Goal: Navigation & Orientation: Find specific page/section

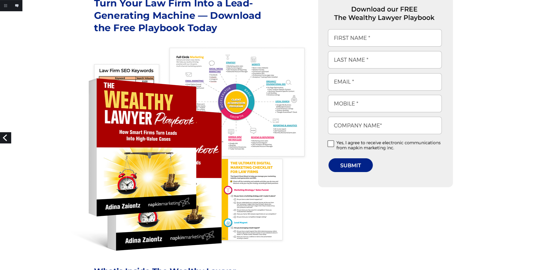
scroll to position [271, 0]
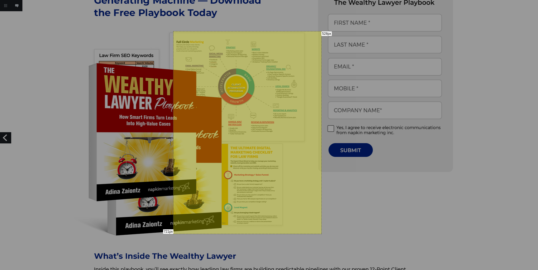
drag, startPoint x: 173, startPoint y: 31, endPoint x: 321, endPoint y: 233, distance: 250.5
click at [321, 233] on div "721px 528px" at bounding box center [269, 135] width 538 height 270
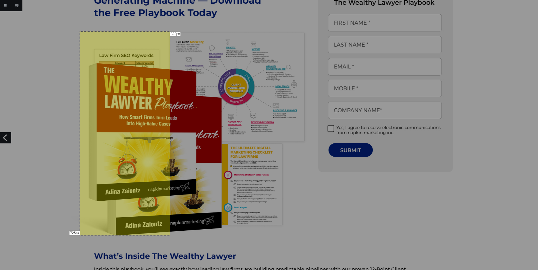
drag, startPoint x: 170, startPoint y: 31, endPoint x: 80, endPoint y: 235, distance: 222.4
click at [80, 235] on div "725px 322px" at bounding box center [269, 135] width 538 height 270
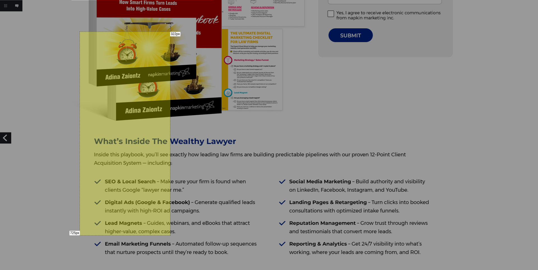
scroll to position [387, 0]
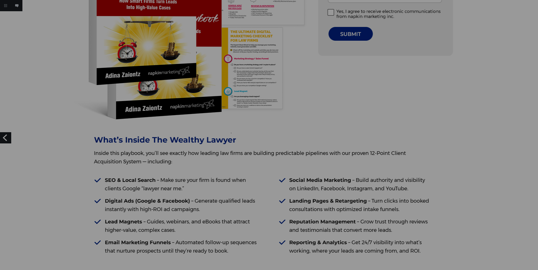
click at [231, 133] on div at bounding box center [269, 135] width 538 height 270
drag, startPoint x: 114, startPoint y: 118, endPoint x: 202, endPoint y: 133, distance: 89.1
click at [202, 133] on div "55px 313px" at bounding box center [269, 135] width 538 height 270
click at [197, 115] on div "55px 313px" at bounding box center [269, 135] width 538 height 270
drag, startPoint x: 117, startPoint y: 119, endPoint x: 186, endPoint y: 135, distance: 71.7
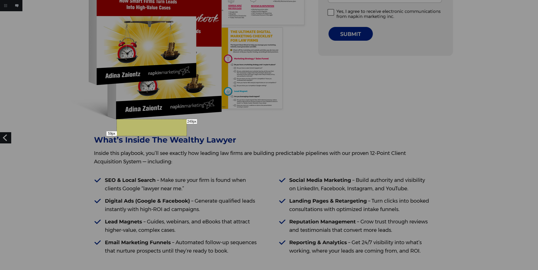
click at [186, 135] on div "59px 249px" at bounding box center [269, 135] width 538 height 270
click at [232, 126] on div "59px 249px" at bounding box center [269, 135] width 538 height 270
click at [232, 126] on div at bounding box center [232, 126] width 1 height 1
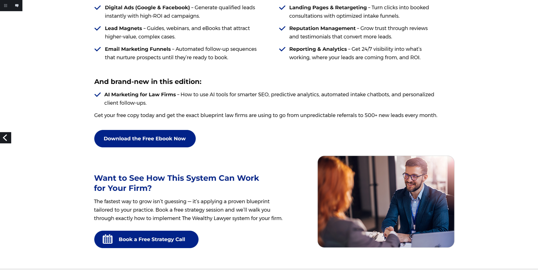
scroll to position [580, 0]
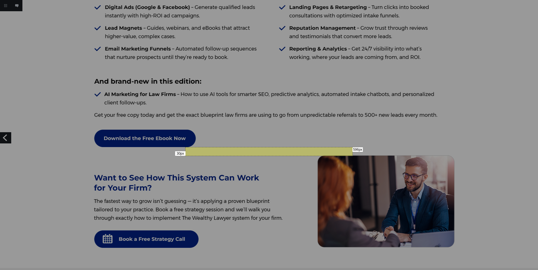
drag, startPoint x: 185, startPoint y: 147, endPoint x: 352, endPoint y: 155, distance: 167.3
click at [352, 155] on div "30px 596px" at bounding box center [269, 135] width 538 height 270
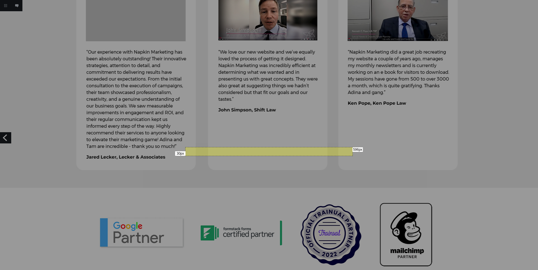
scroll to position [735, 0]
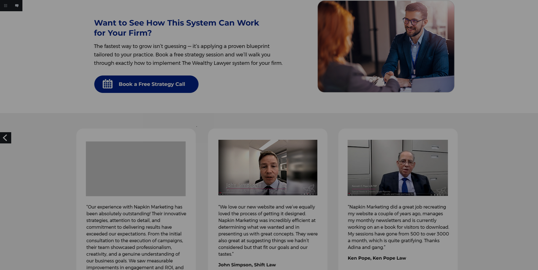
click at [196, 126] on div at bounding box center [269, 135] width 538 height 270
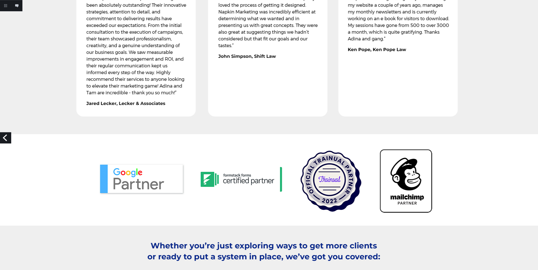
scroll to position [928, 0]
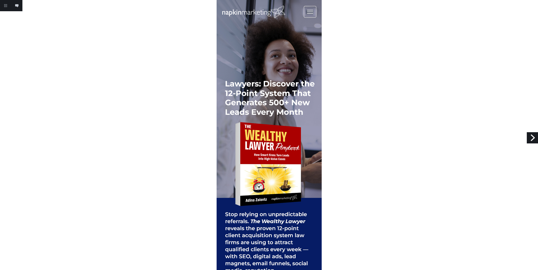
scroll to position [155, 0]
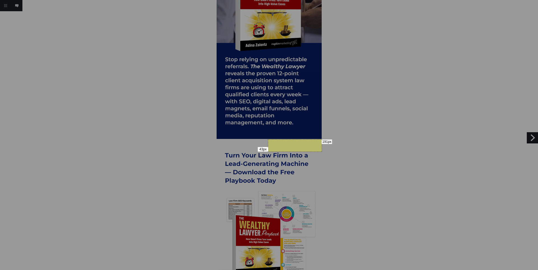
drag, startPoint x: 268, startPoint y: 139, endPoint x: 322, endPoint y: 151, distance: 54.9
click at [322, 151] on div "43px 191px" at bounding box center [269, 135] width 538 height 270
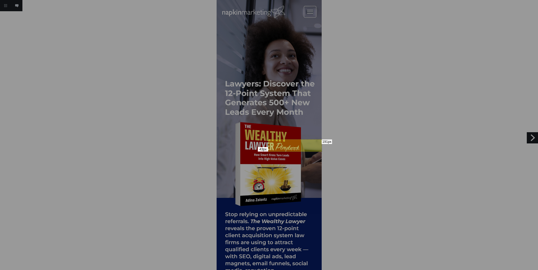
scroll to position [193, 0]
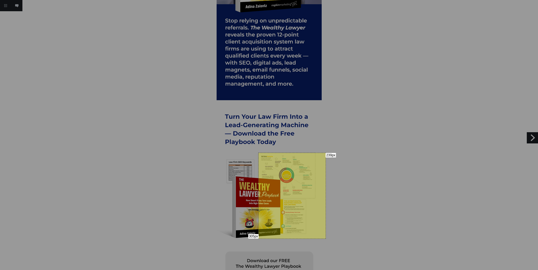
drag, startPoint x: 258, startPoint y: 152, endPoint x: 325, endPoint y: 238, distance: 108.6
click at [325, 238] on div "305px 239px" at bounding box center [269, 135] width 538 height 270
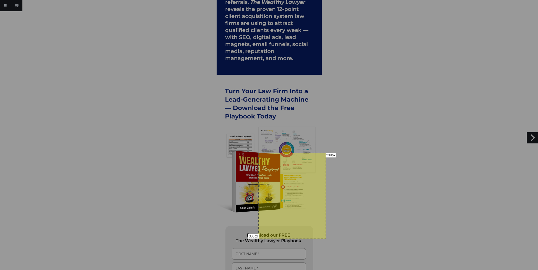
scroll to position [232, 0]
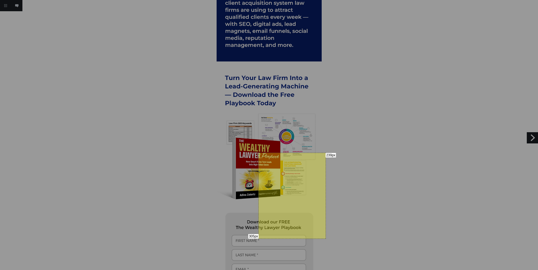
click at [360, 165] on div "305px 239px" at bounding box center [269, 135] width 538 height 270
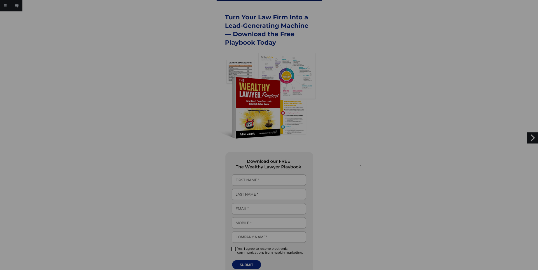
scroll to position [387, 0]
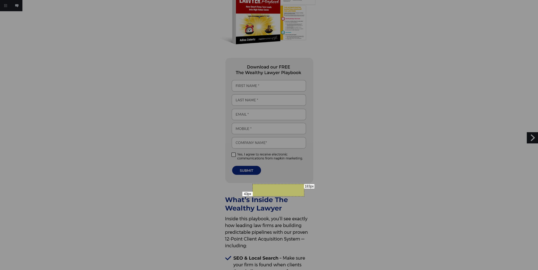
drag, startPoint x: 253, startPoint y: 184, endPoint x: 304, endPoint y: 196, distance: 52.7
click at [304, 196] on div "43px 183px" at bounding box center [269, 135] width 538 height 270
drag, startPoint x: 249, startPoint y: 183, endPoint x: 299, endPoint y: 196, distance: 51.2
click at [299, 196] on div "45px 177px" at bounding box center [269, 135] width 538 height 270
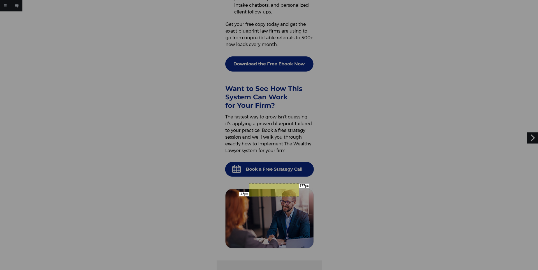
scroll to position [890, 0]
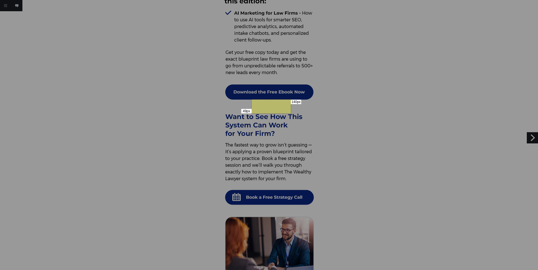
drag, startPoint x: 251, startPoint y: 99, endPoint x: 291, endPoint y: 113, distance: 41.6
click at [291, 113] on div "49px 140px" at bounding box center [269, 135] width 538 height 270
click at [273, 101] on div at bounding box center [273, 101] width 1 height 1
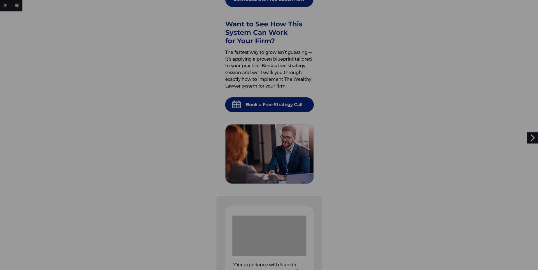
scroll to position [1083, 0]
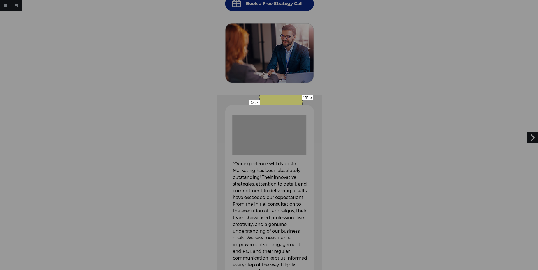
drag, startPoint x: 260, startPoint y: 95, endPoint x: 302, endPoint y: 105, distance: 43.7
click at [302, 105] on div "34px 152px" at bounding box center [269, 135] width 538 height 270
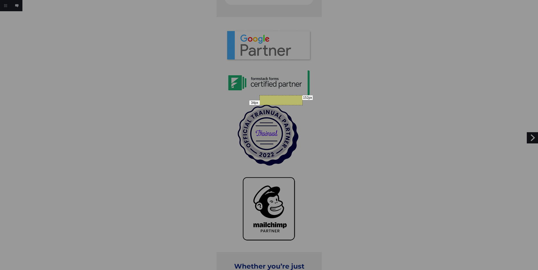
scroll to position [1663, 0]
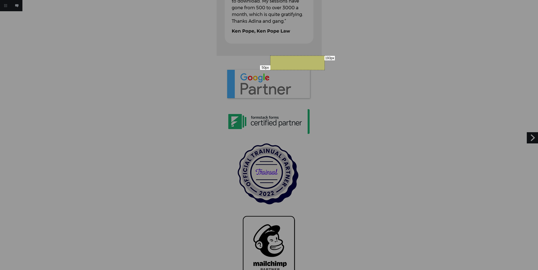
drag, startPoint x: 270, startPoint y: 55, endPoint x: 324, endPoint y: 70, distance: 55.9
click at [324, 70] on div "50px 193px" at bounding box center [269, 135] width 538 height 270
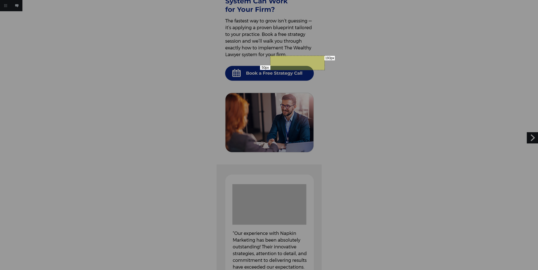
scroll to position [1013, 0]
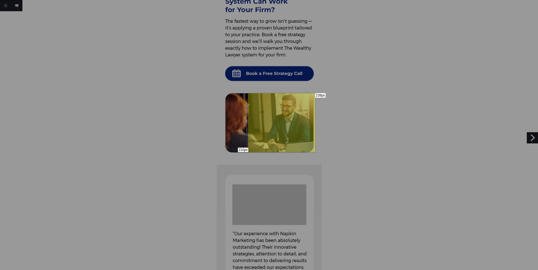
drag, startPoint x: 248, startPoint y: 93, endPoint x: 315, endPoint y: 152, distance: 89.2
click at [315, 152] on div "210px 239px" at bounding box center [269, 135] width 538 height 270
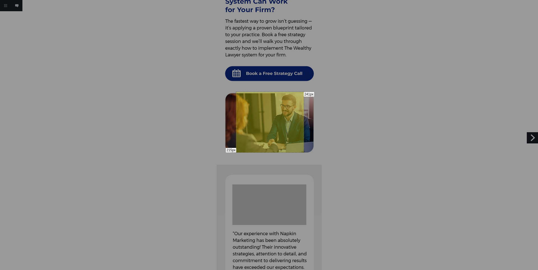
drag, startPoint x: 236, startPoint y: 92, endPoint x: 304, endPoint y: 152, distance: 90.5
click at [304, 152] on div "215px 241px" at bounding box center [269, 135] width 538 height 270
drag, startPoint x: 233, startPoint y: 94, endPoint x: 306, endPoint y: 152, distance: 93.7
click at [306, 152] on div "209px 261px" at bounding box center [269, 135] width 538 height 270
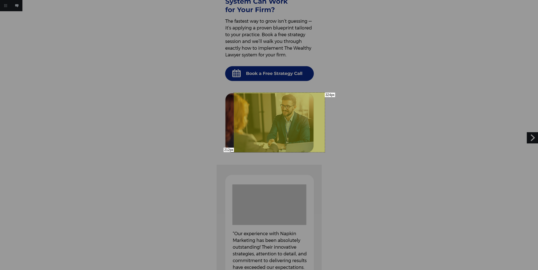
drag, startPoint x: 234, startPoint y: 92, endPoint x: 325, endPoint y: 152, distance: 108.5
click at [325, 152] on div "212px 324px" at bounding box center [269, 135] width 538 height 270
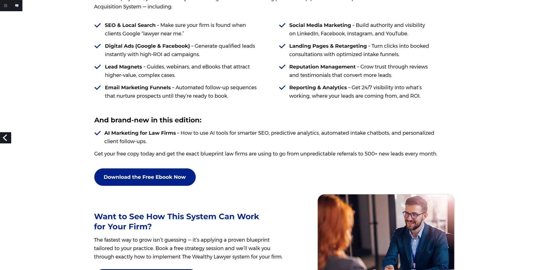
scroll to position [658, 0]
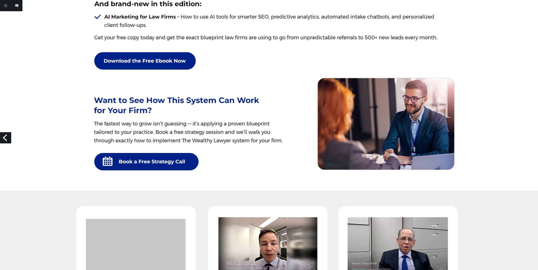
click at [500, 139] on img at bounding box center [268, 61] width 539 height 1439
click at [378, 138] on img at bounding box center [268, 61] width 539 height 1439
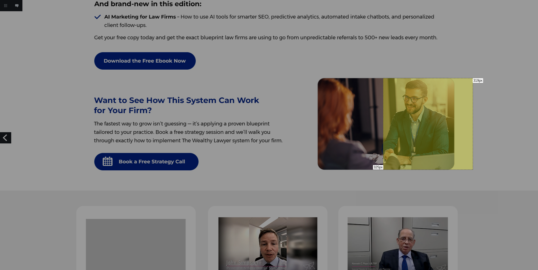
drag, startPoint x: 383, startPoint y: 78, endPoint x: 473, endPoint y: 169, distance: 127.6
click at [473, 169] on div "325px 319px" at bounding box center [269, 135] width 538 height 270
